Goal: Find specific page/section: Find specific page/section

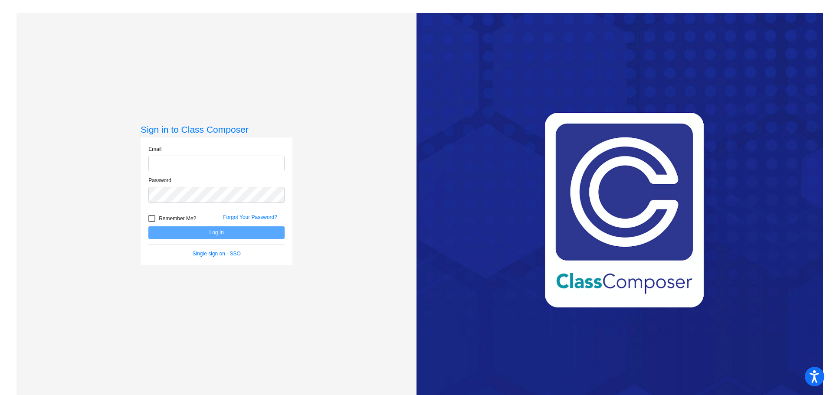
click at [205, 160] on input "email" at bounding box center [216, 164] width 136 height 16
type input "[EMAIL_ADDRESS][DOMAIN_NAME]"
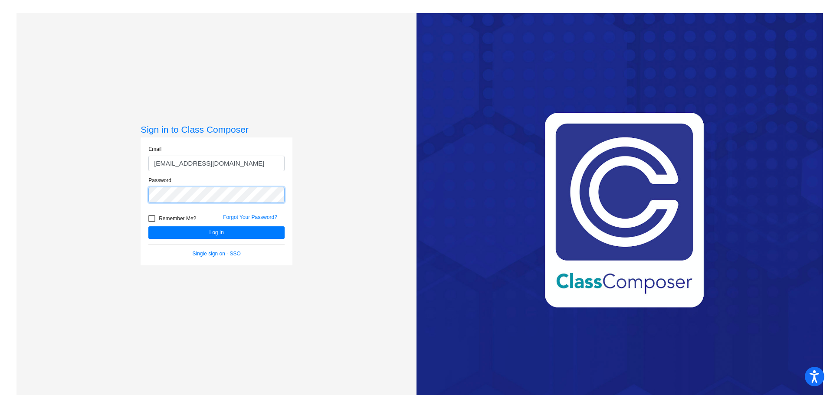
click at [148, 226] on button "Log In" at bounding box center [216, 232] width 136 height 13
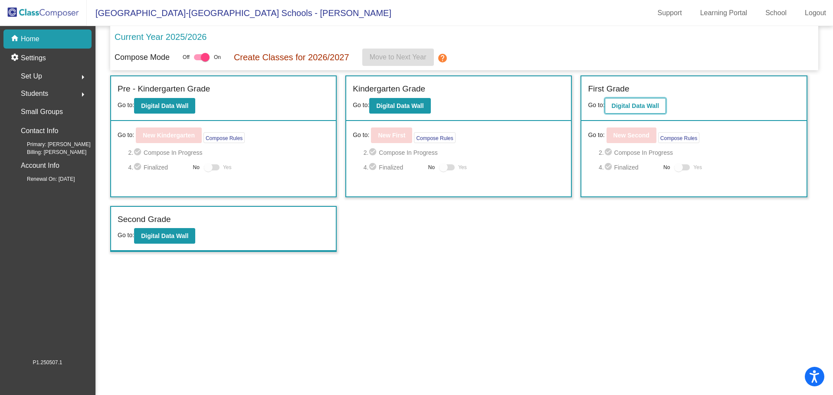
click at [628, 106] on b "Digital Data Wall" at bounding box center [635, 105] width 47 height 7
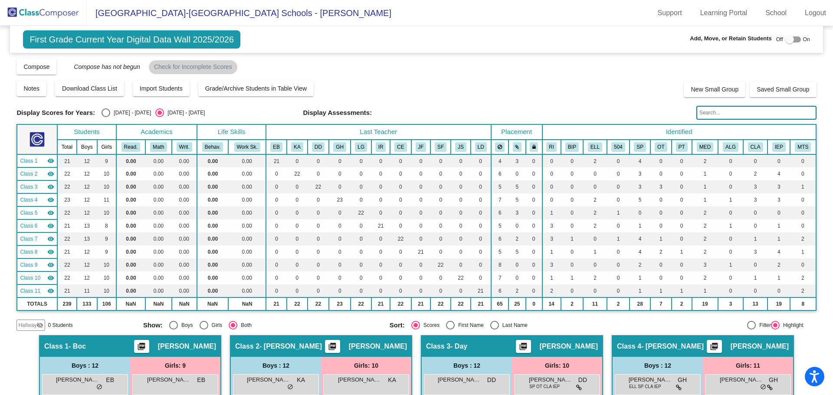
click at [724, 111] on input "text" at bounding box center [756, 113] width 120 height 14
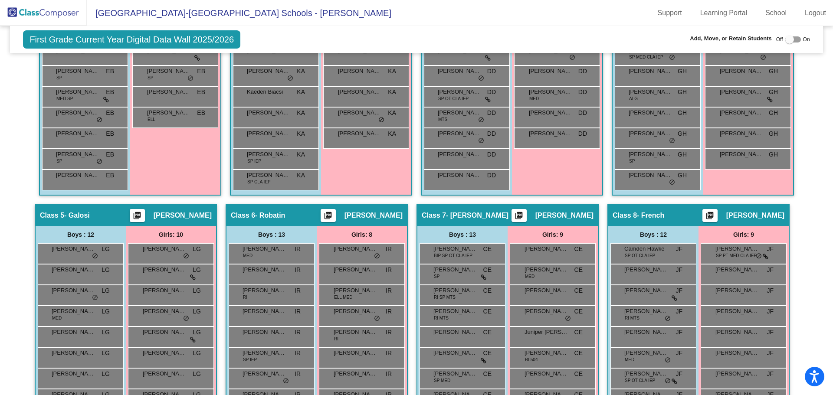
scroll to position [651, 0]
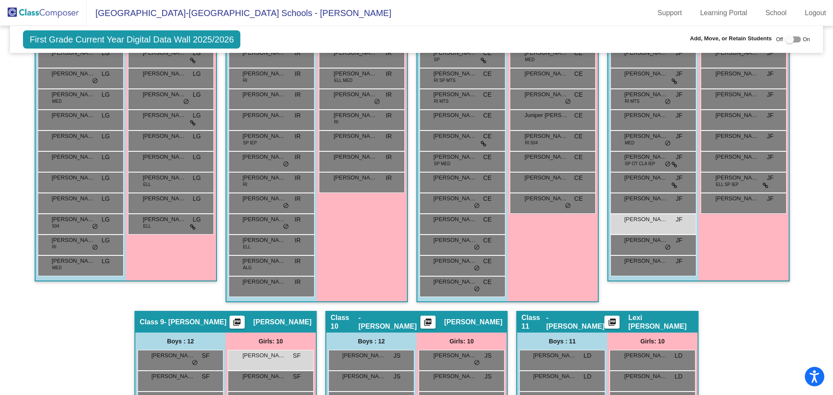
type input "sz"
click at [787, 39] on div at bounding box center [789, 39] width 9 height 9
checkbox input "true"
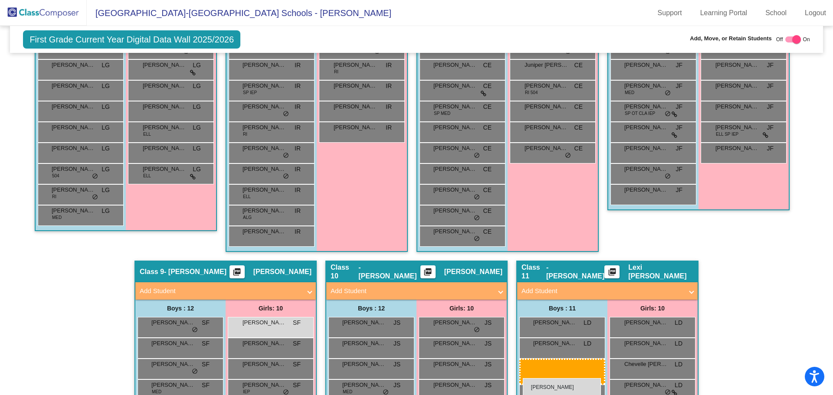
scroll to position [746, 0]
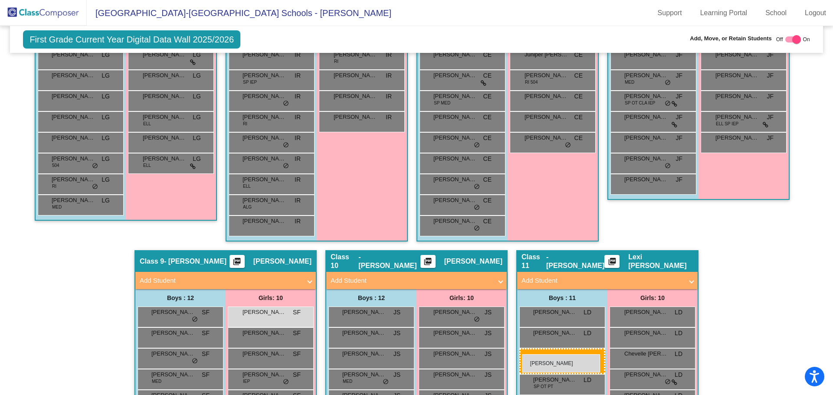
drag, startPoint x: 649, startPoint y: 223, endPoint x: 522, endPoint y: 354, distance: 182.8
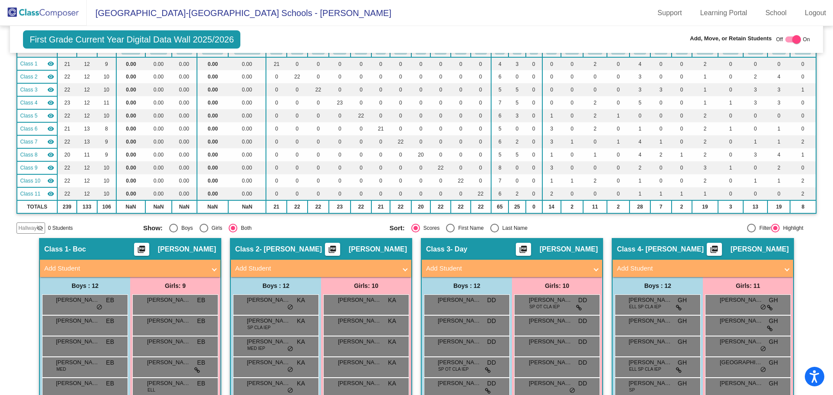
scroll to position [0, 0]
